Goal: Complete application form

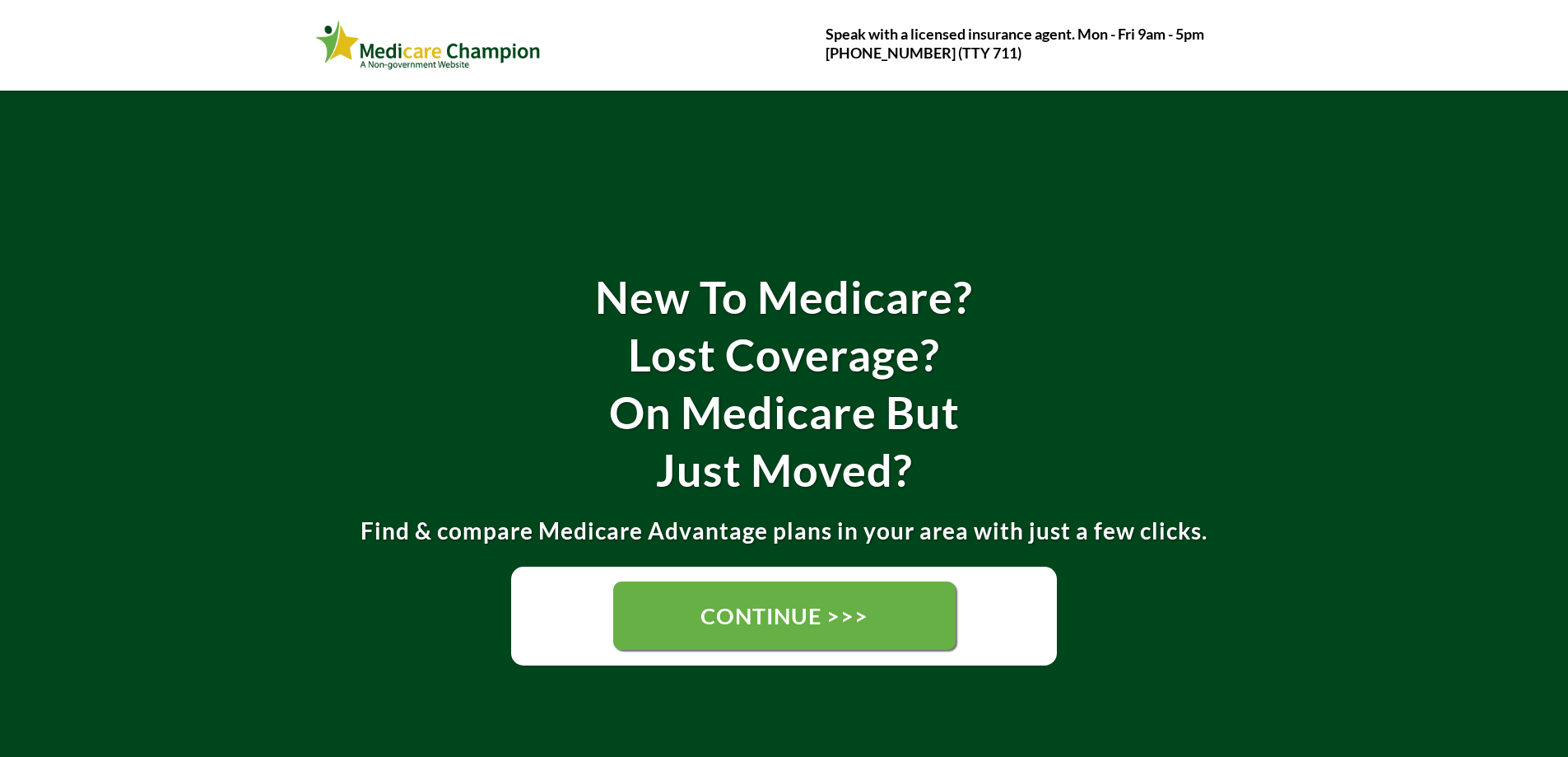
click at [790, 625] on span "CONTINUE >>>" at bounding box center [784, 615] width 168 height 27
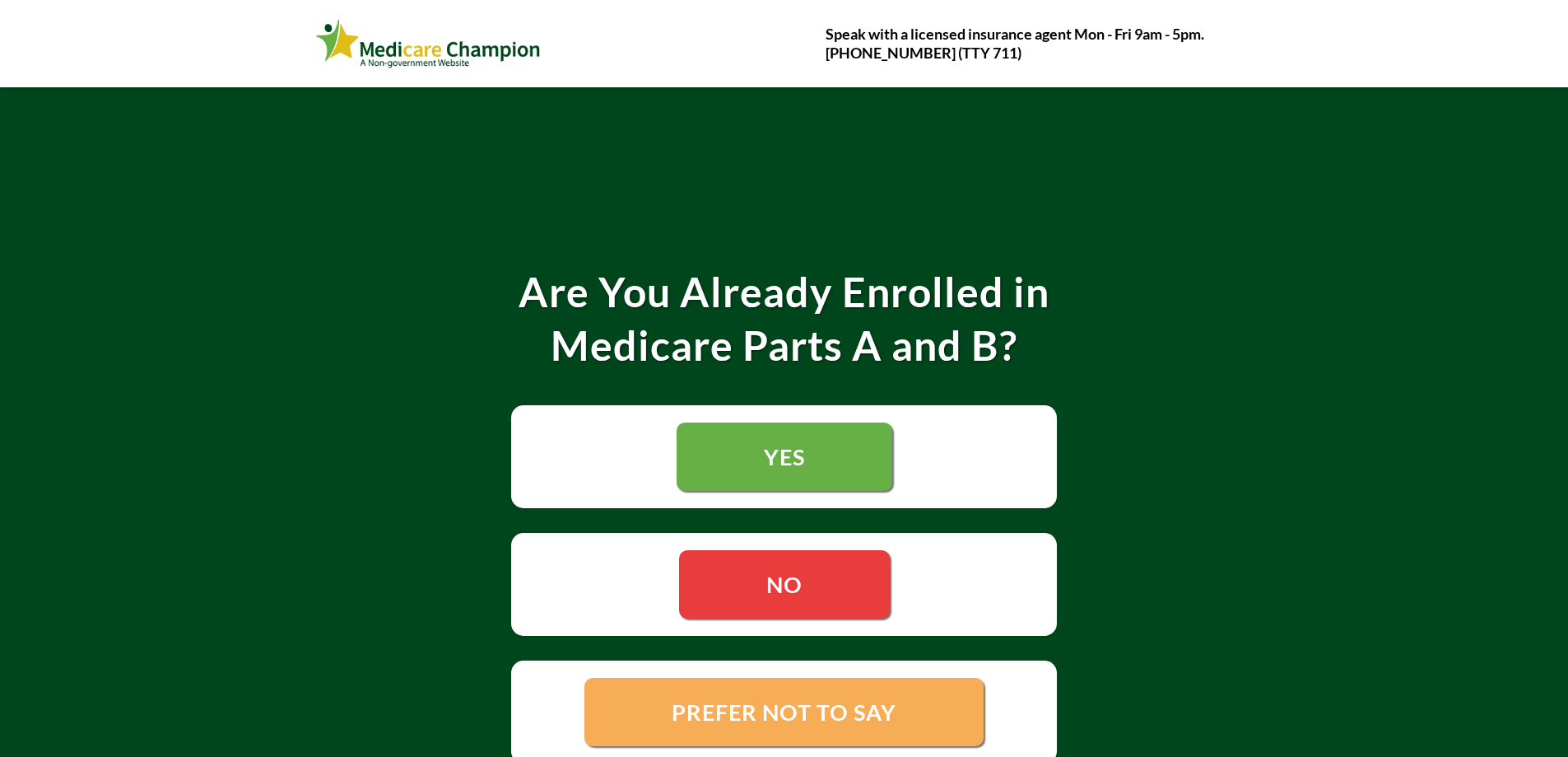
click at [804, 455] on span "YES" at bounding box center [784, 456] width 42 height 28
